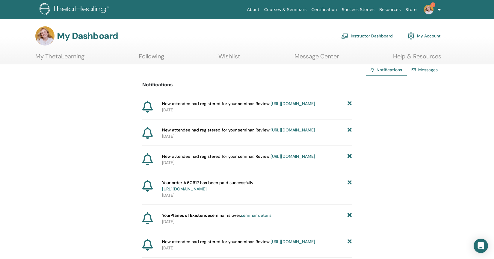
click at [286, 106] on link "https://member.thetahealing.com/instructor/seminar/372115/attendees" at bounding box center [293, 103] width 45 height 5
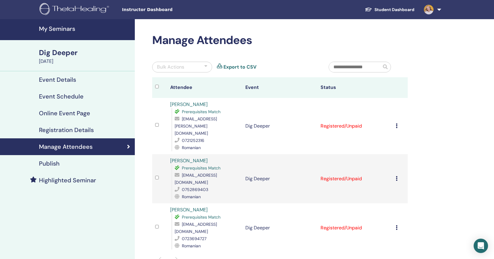
click at [395, 123] on td "Cancel Registration Do not auto-certify Mark as Paid Mark as Unpaid Mark as Abs…" at bounding box center [400, 126] width 15 height 56
click at [398, 124] on icon at bounding box center [397, 126] width 2 height 5
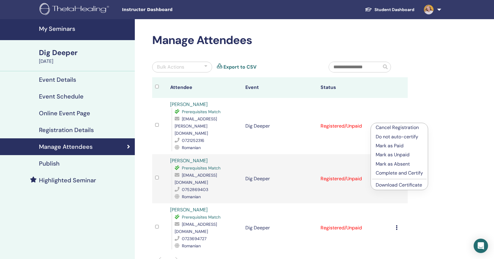
click at [394, 174] on p "Complete and Certify" at bounding box center [399, 173] width 47 height 7
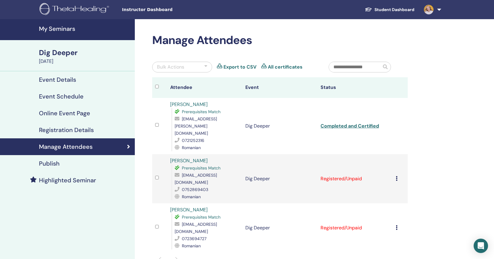
click at [397, 225] on icon at bounding box center [397, 227] width 2 height 5
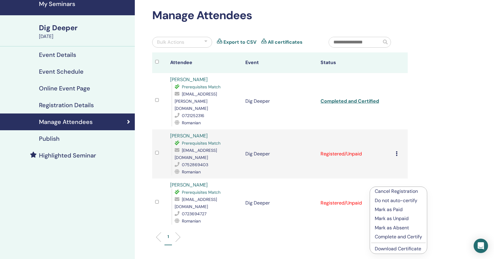
scroll to position [25, 0]
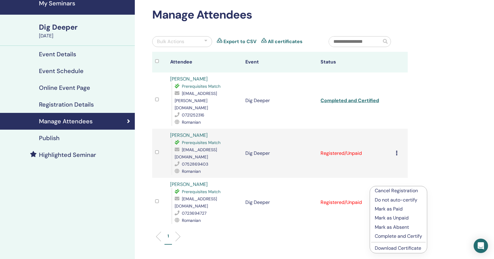
click at [400, 237] on p "Complete and Certify" at bounding box center [398, 236] width 47 height 7
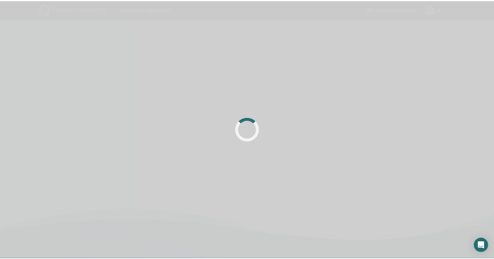
scroll to position [25, 0]
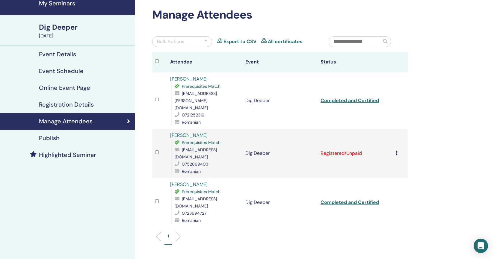
click at [396, 151] on icon at bounding box center [397, 153] width 2 height 5
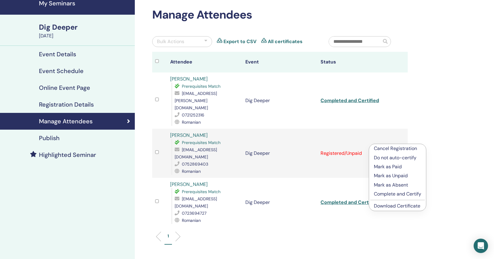
click at [402, 185] on p "Mark as Absent" at bounding box center [397, 185] width 47 height 7
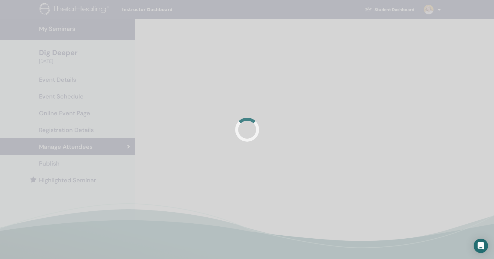
scroll to position [25, 0]
